Goal: Information Seeking & Learning: Learn about a topic

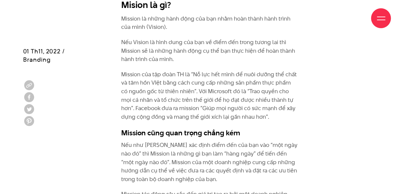
scroll to position [1292, 0]
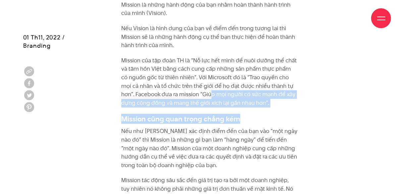
drag, startPoint x: 195, startPoint y: 91, endPoint x: 257, endPoint y: 112, distance: 65.5
click at [258, 97] on p "Mission của tập đoàn TH là “Nỗ lực hết mình để nuôi dưỡng thể chất và tâm hồn V…" at bounding box center [209, 81] width 177 height 51
click at [256, 103] on p "Mission của tập đoàn TH là “Nỗ lực hết mình để nuôi dưỡng thể chất và tâm hồn V…" at bounding box center [209, 81] width 177 height 51
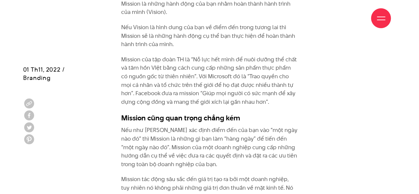
scroll to position [1326, 0]
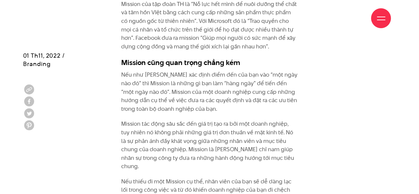
scroll to position [1392, 0]
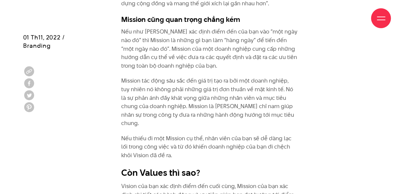
click at [67, 14] on div "Giới thiệu Dự án Dịch vụ Góc nhìn Liên hệ" at bounding box center [209, 18] width 363 height 36
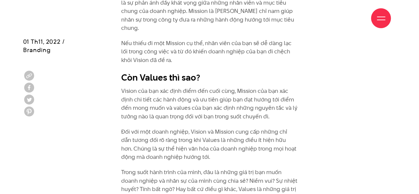
scroll to position [1491, 0]
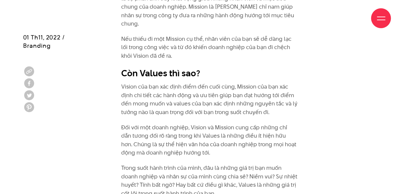
click at [266, 123] on p "Đối với một doanh nghiệp, Vision và Mission cung cấp những chỉ dẫn tương đối rõ…" at bounding box center [209, 140] width 177 height 34
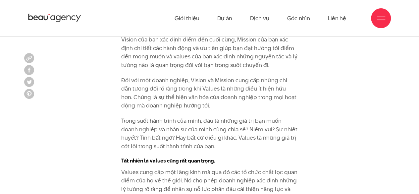
scroll to position [1524, 0]
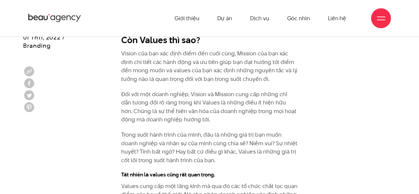
click at [57, 89] on div "01 Th11, 2022 / Branding" at bounding box center [44, 56] width 42 height 112
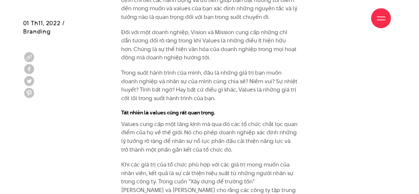
scroll to position [1591, 0]
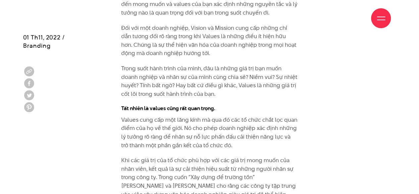
click at [49, 8] on div "Giới thiệu Dự án Dịch vụ Góc nhìn Liên hệ" at bounding box center [209, 18] width 363 height 36
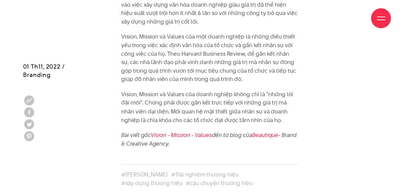
scroll to position [1823, 0]
